Goal: Task Accomplishment & Management: Use online tool/utility

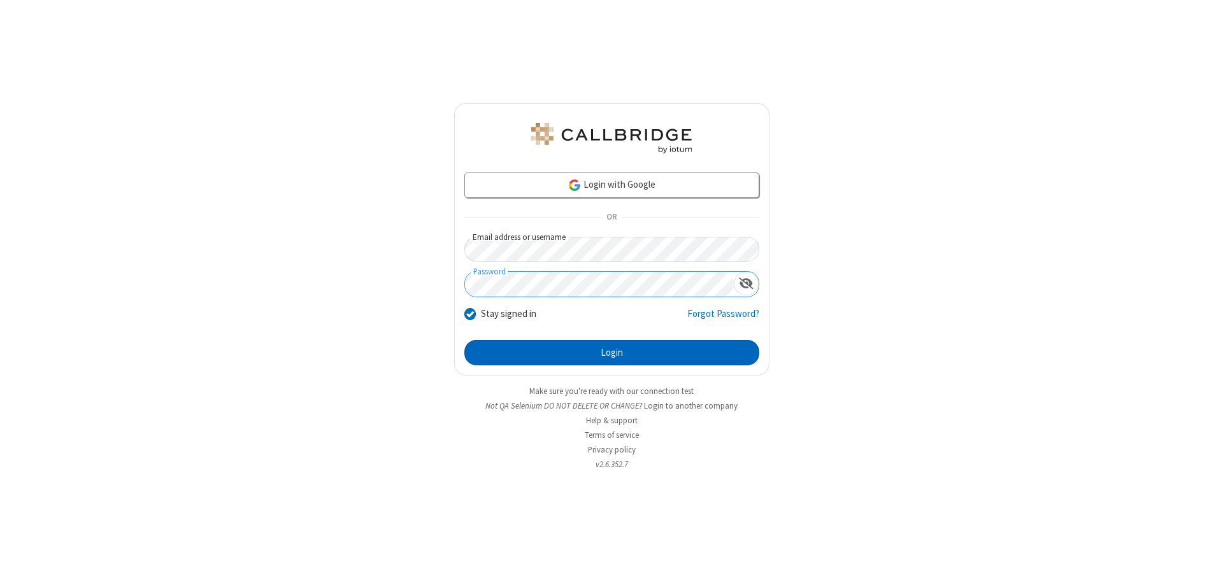
click at [611, 353] on button "Login" at bounding box center [611, 352] width 295 height 25
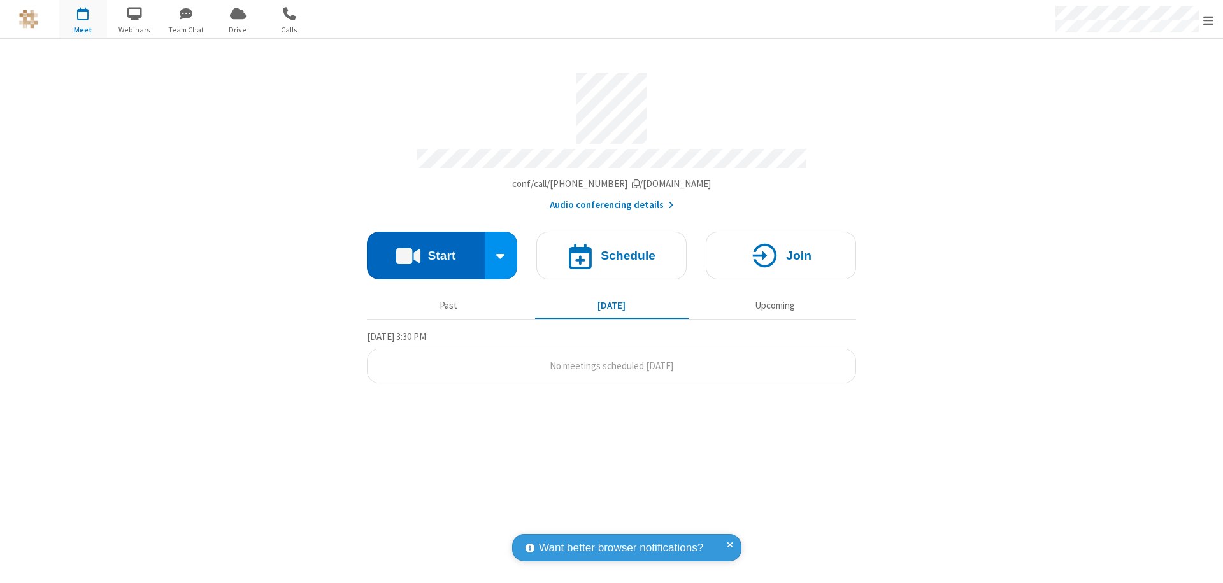
click at [425, 250] on button "Start" at bounding box center [426, 256] width 118 height 48
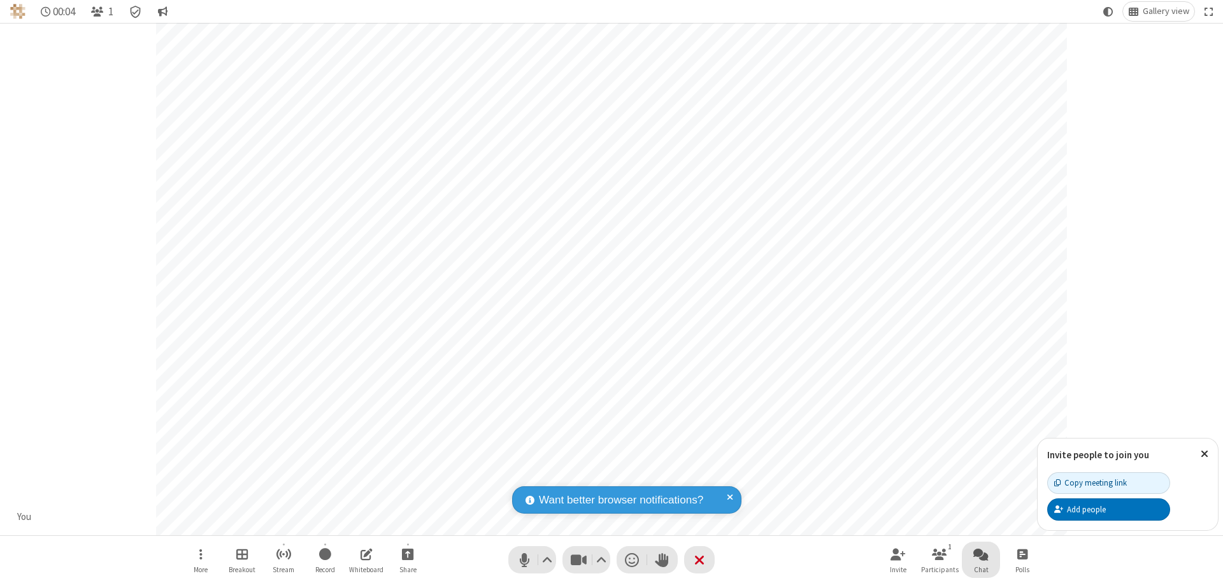
click at [981, 554] on span "Open chat" at bounding box center [980, 554] width 15 height 16
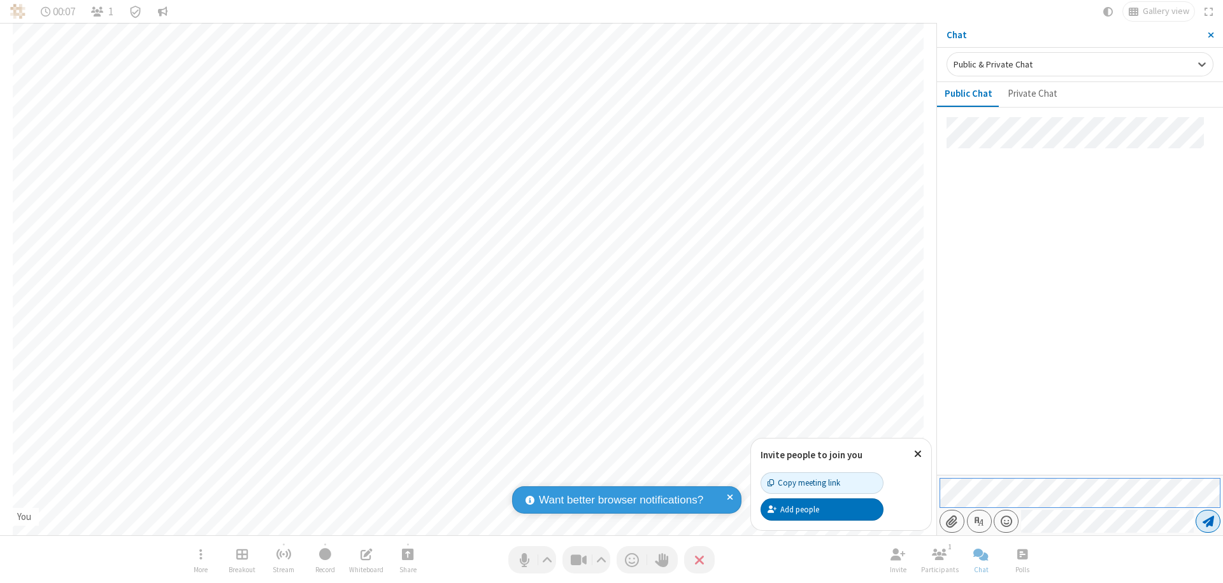
click at [1207, 522] on span "Send message" at bounding box center [1207, 521] width 11 height 13
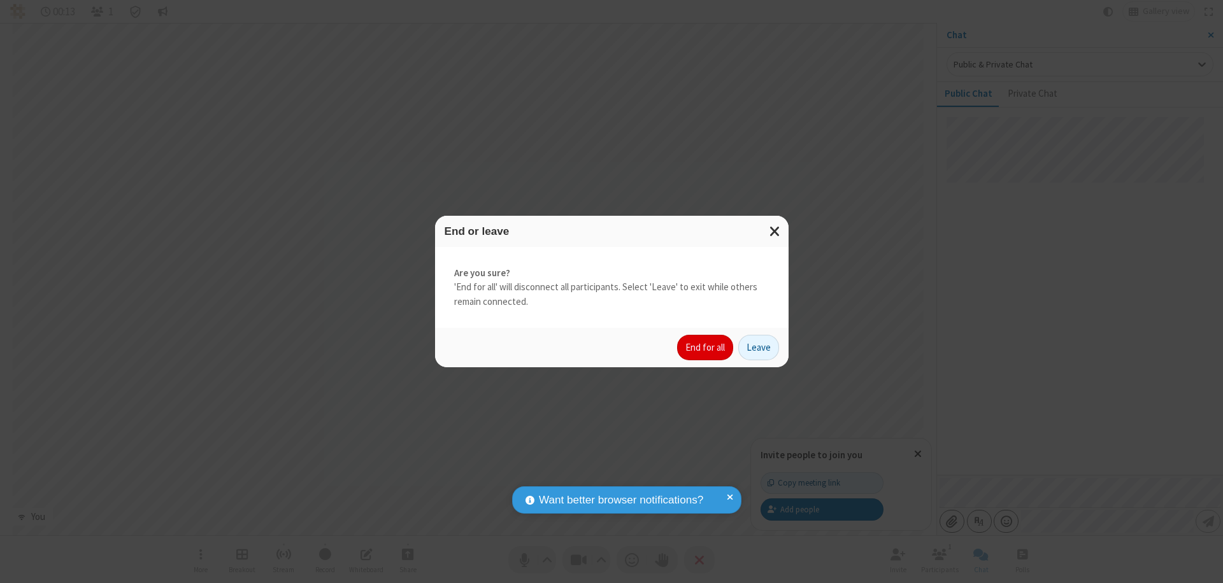
click at [706, 348] on button "End for all" at bounding box center [705, 347] width 56 height 25
